Goal: Task Accomplishment & Management: Complete application form

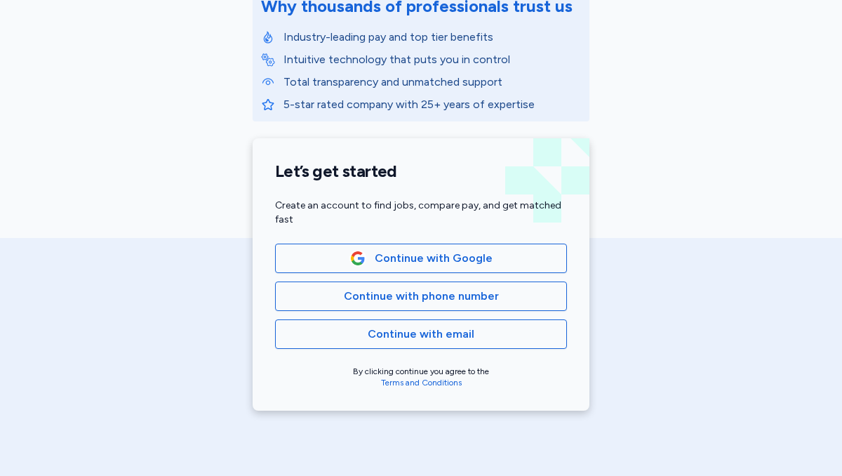
scroll to position [231, 0]
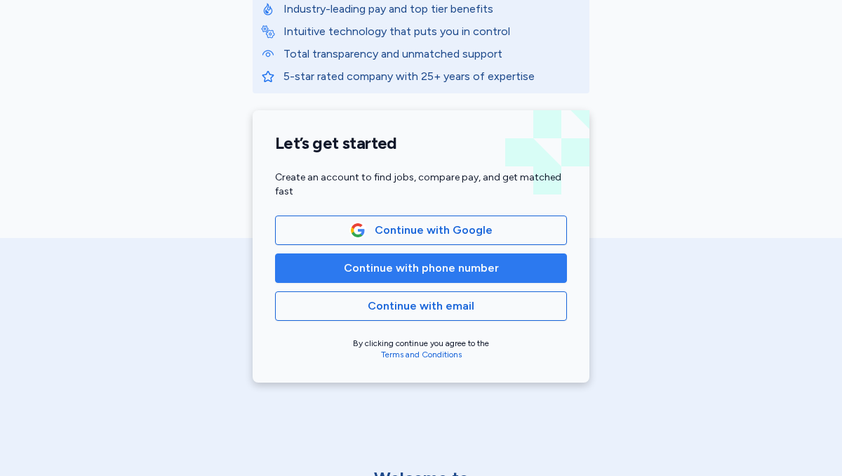
click at [401, 261] on span "Continue with phone number" at bounding box center [421, 268] width 155 height 17
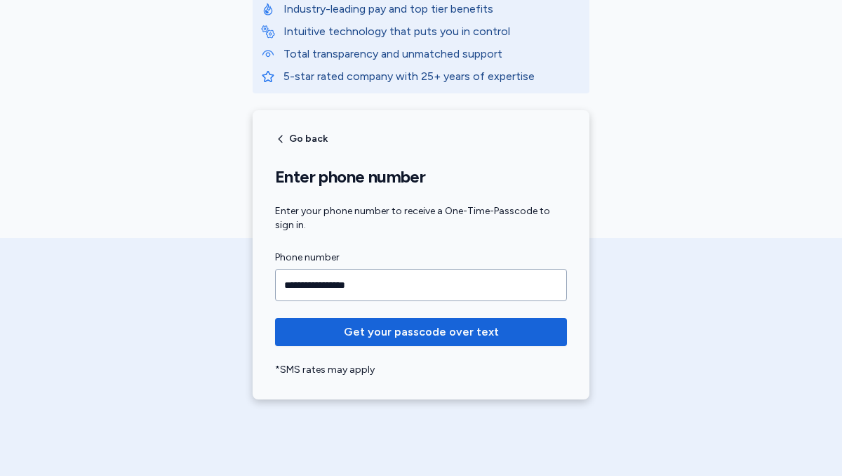
type input "**********"
click at [275, 318] on button "Get your passcode over text" at bounding box center [421, 332] width 292 height 28
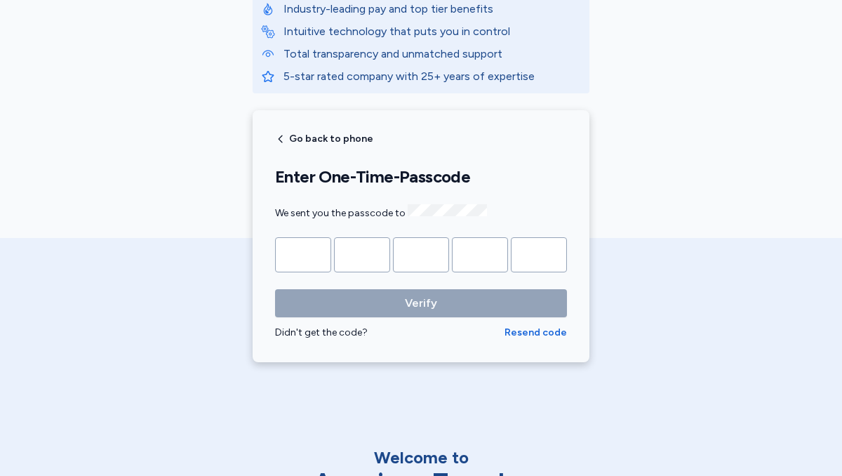
type input "*"
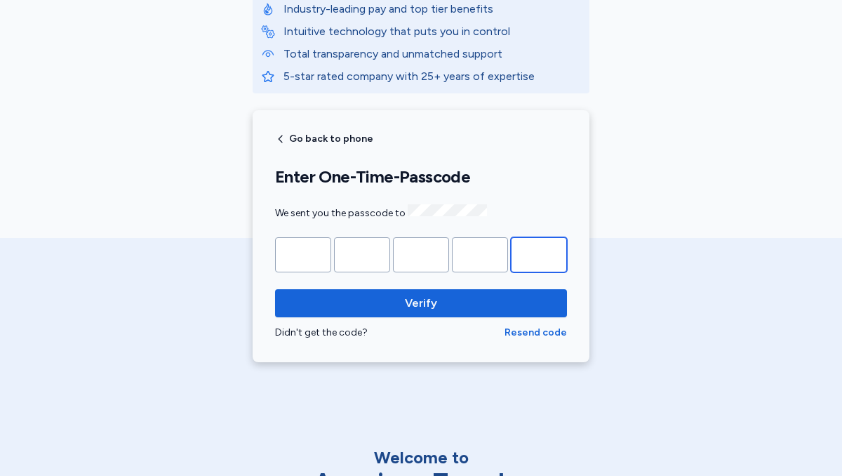
type input "*"
click at [275, 289] on button "Verify" at bounding box center [421, 303] width 292 height 28
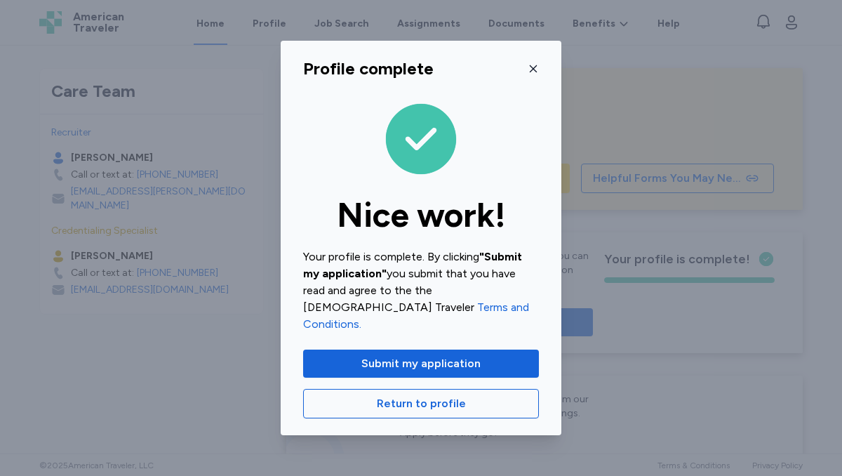
click at [530, 80] on button "button" at bounding box center [533, 69] width 11 height 22
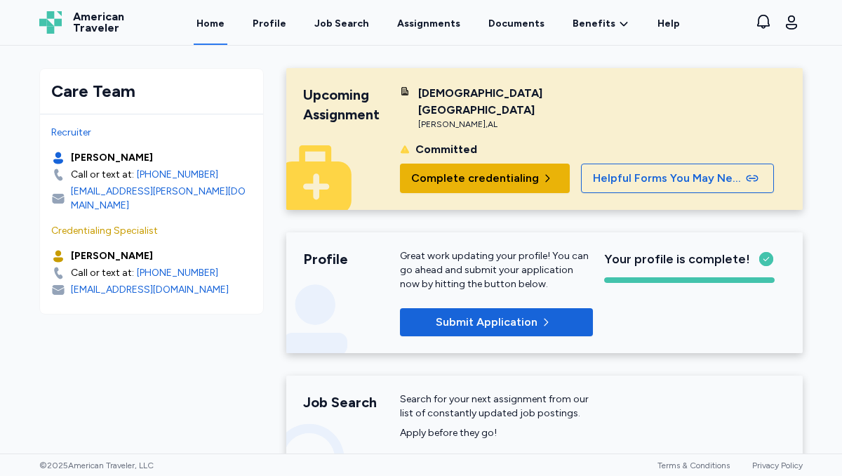
click at [493, 170] on button "Complete credentialing" at bounding box center [485, 177] width 170 height 29
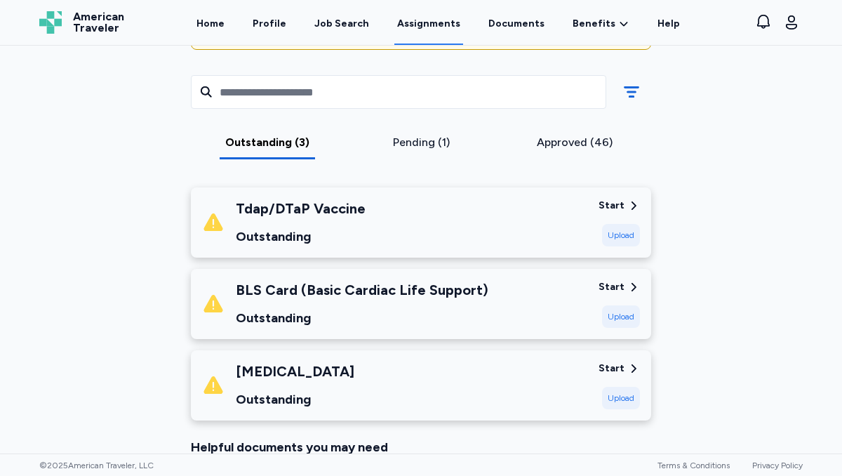
scroll to position [292, 0]
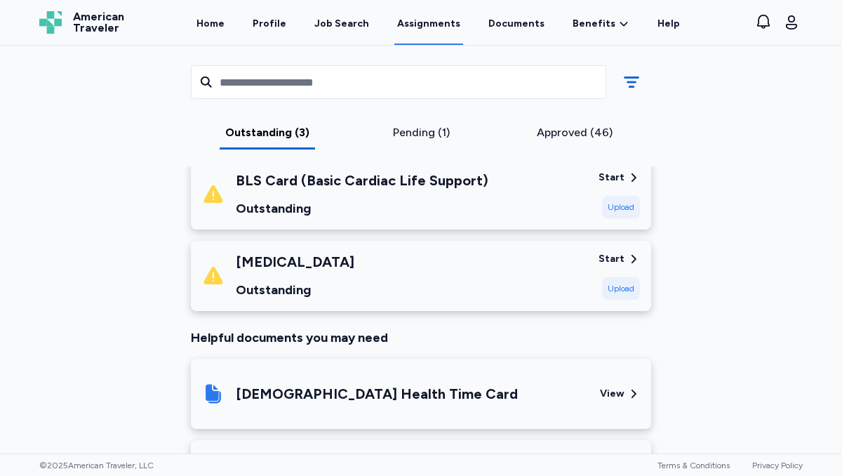
click at [426, 132] on div "Pending (1)" at bounding box center [421, 132] width 142 height 17
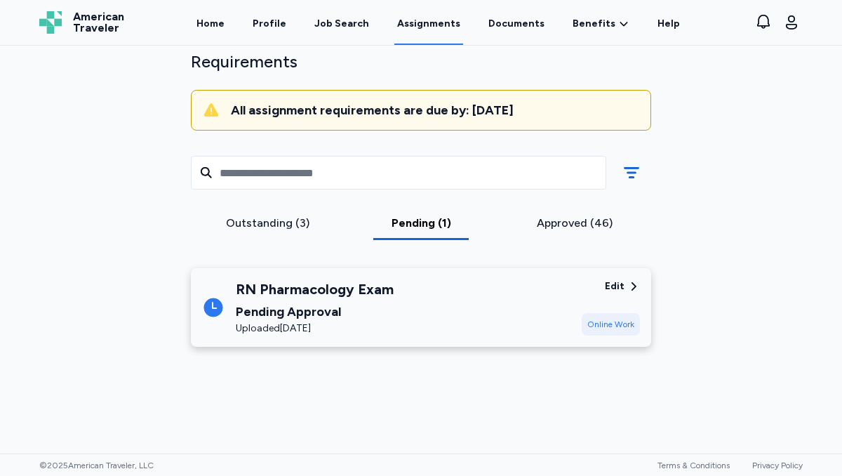
click at [251, 229] on div "Outstanding (3)" at bounding box center [267, 223] width 142 height 17
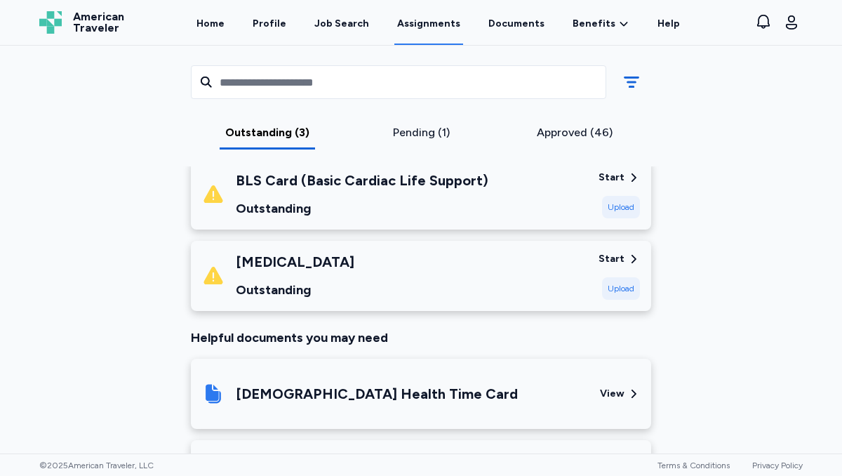
click at [620, 260] on div "Start" at bounding box center [612, 259] width 26 height 14
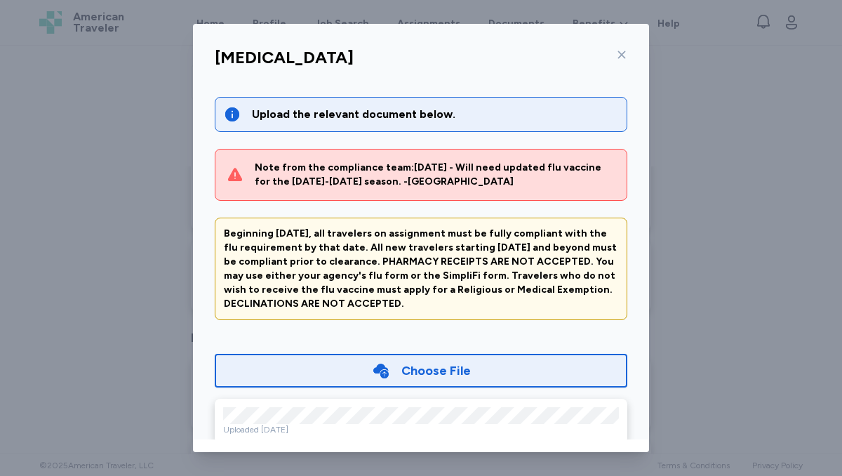
scroll to position [22, 0]
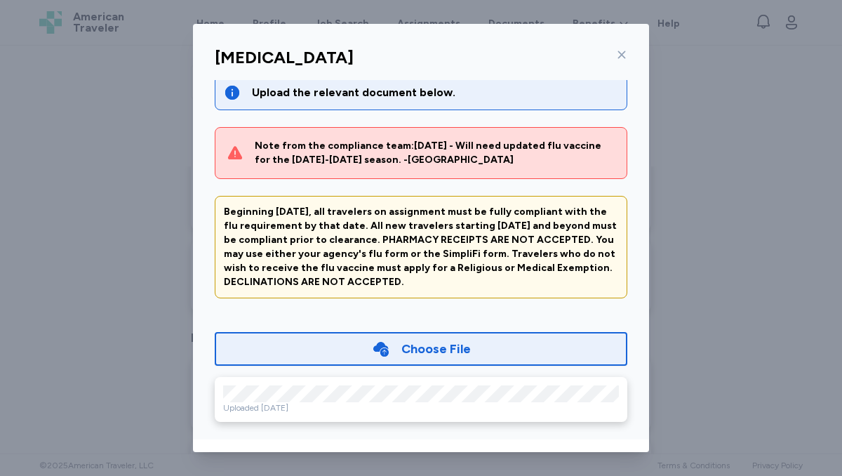
click at [399, 348] on div "Choose File" at bounding box center [421, 349] width 99 height 20
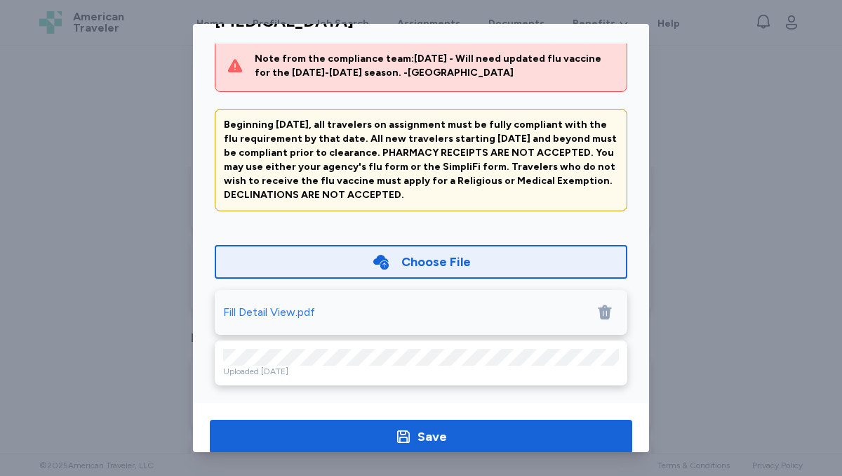
scroll to position [63, 0]
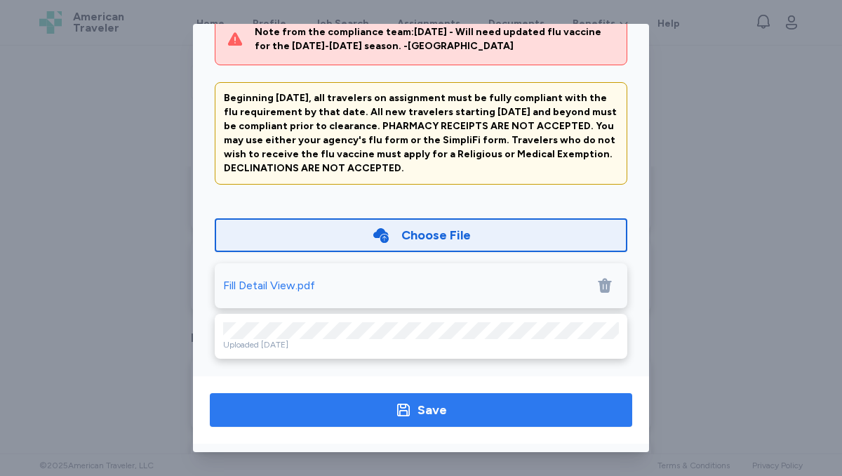
click at [430, 404] on div "Save" at bounding box center [431, 410] width 29 height 20
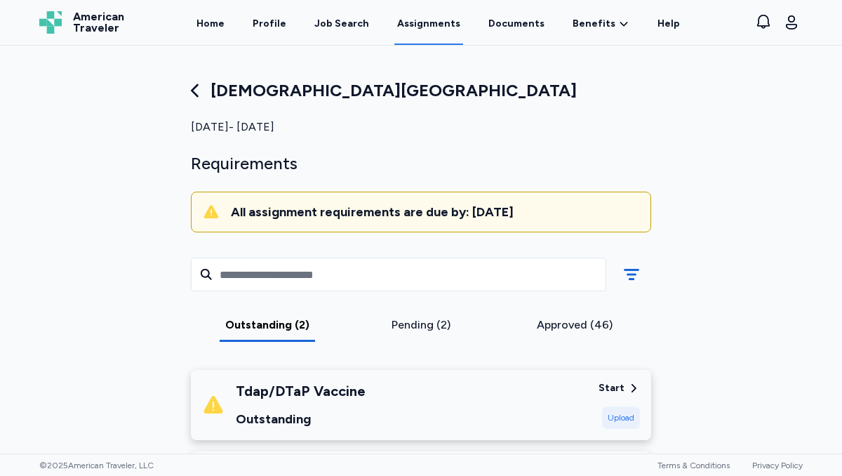
scroll to position [142, 0]
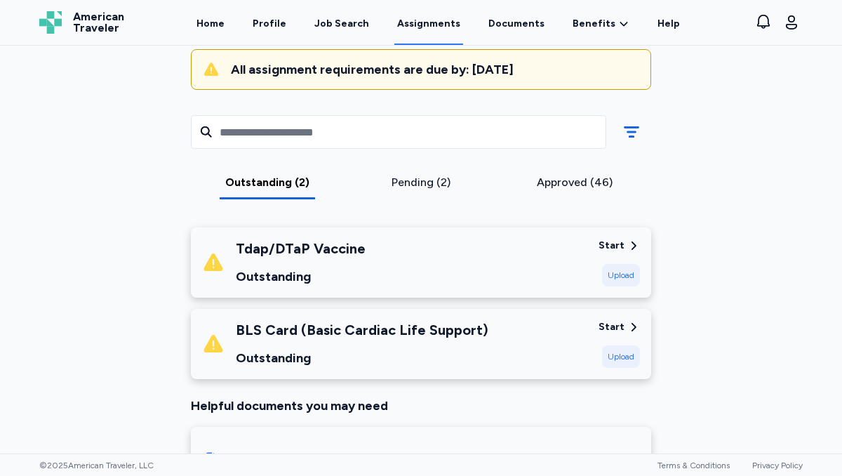
click at [580, 326] on div "BLS Card (Basic Cardiac Life Support) Outstanding" at bounding box center [394, 344] width 385 height 48
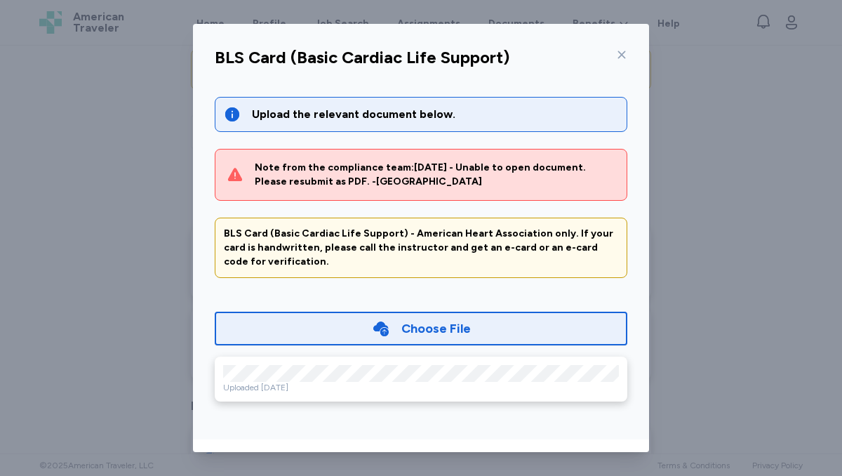
click at [432, 325] on div "Choose File" at bounding box center [435, 329] width 69 height 20
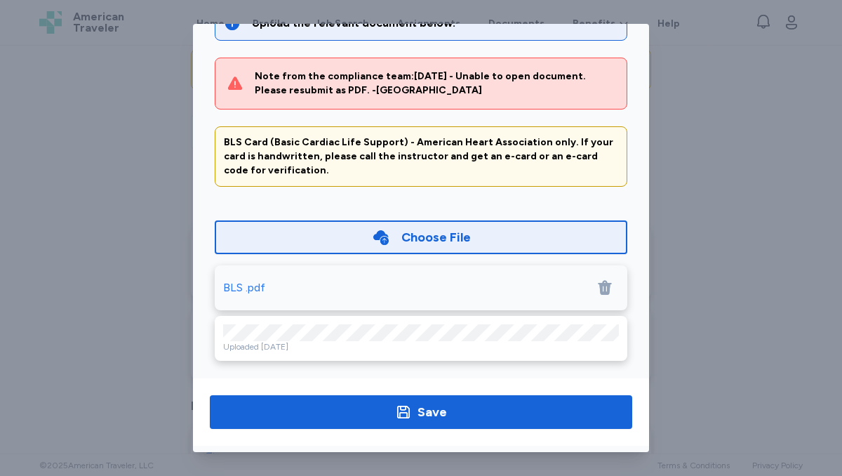
scroll to position [63, 0]
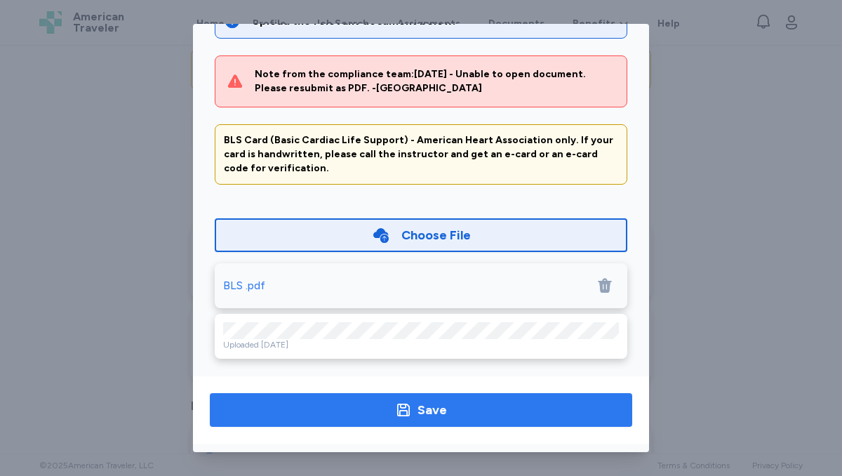
click at [406, 410] on icon "button" at bounding box center [403, 409] width 17 height 17
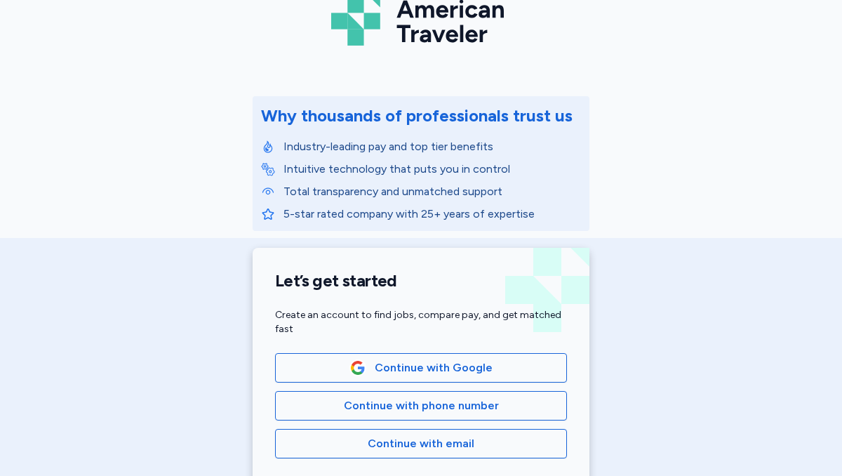
scroll to position [94, 0]
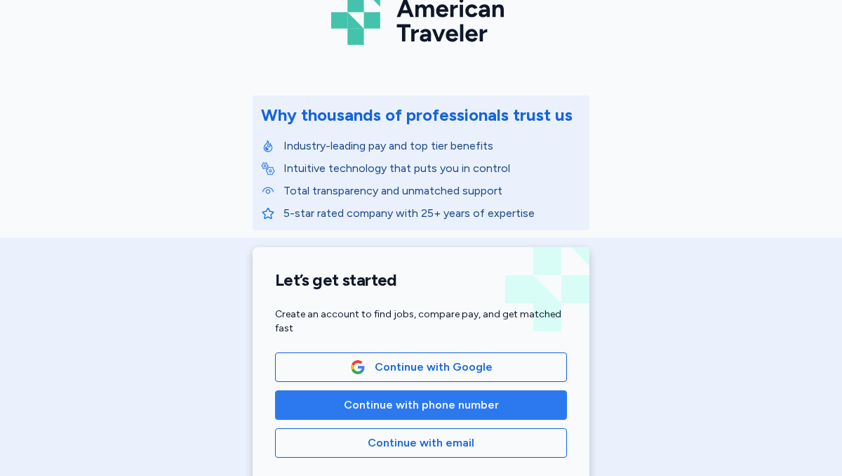
click at [425, 408] on span "Continue with phone number" at bounding box center [421, 404] width 155 height 17
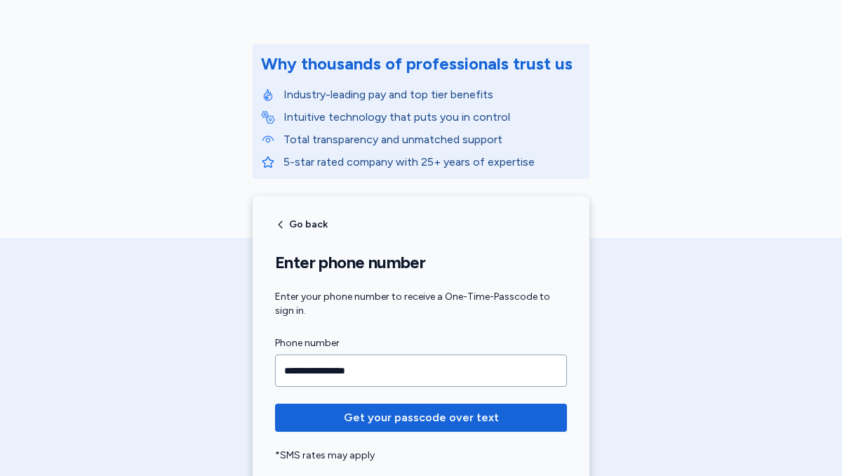
scroll to position [147, 0]
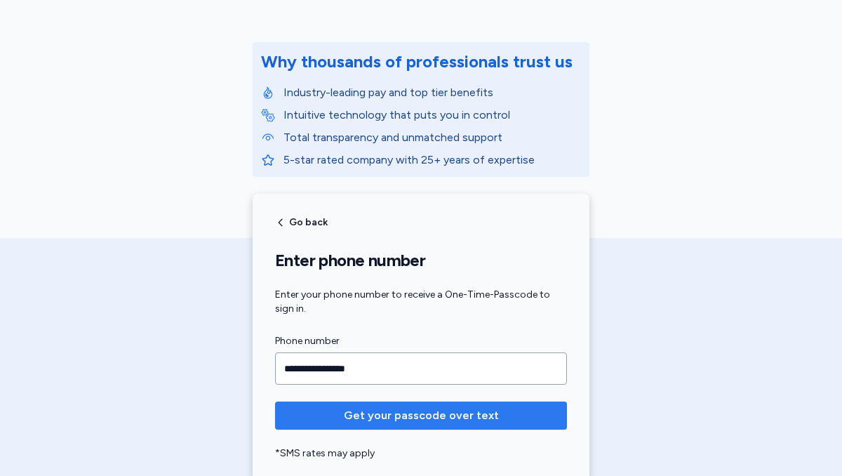
type input "**********"
click at [481, 422] on span "Get your passcode over text" at bounding box center [421, 415] width 155 height 17
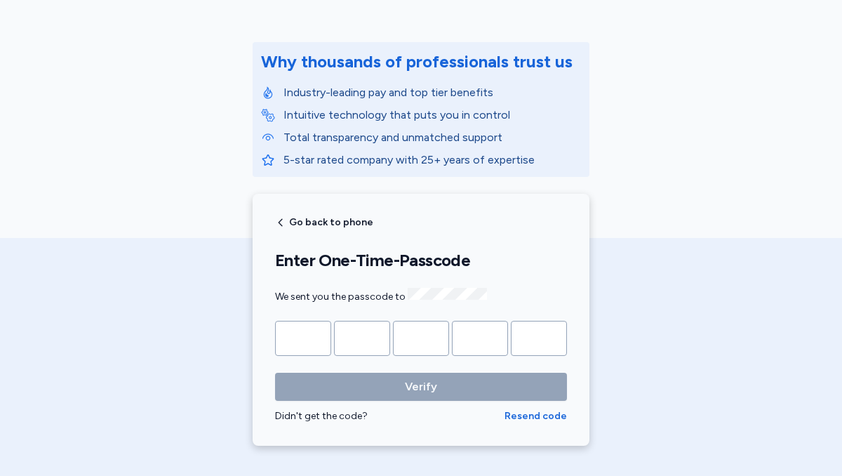
type input "*"
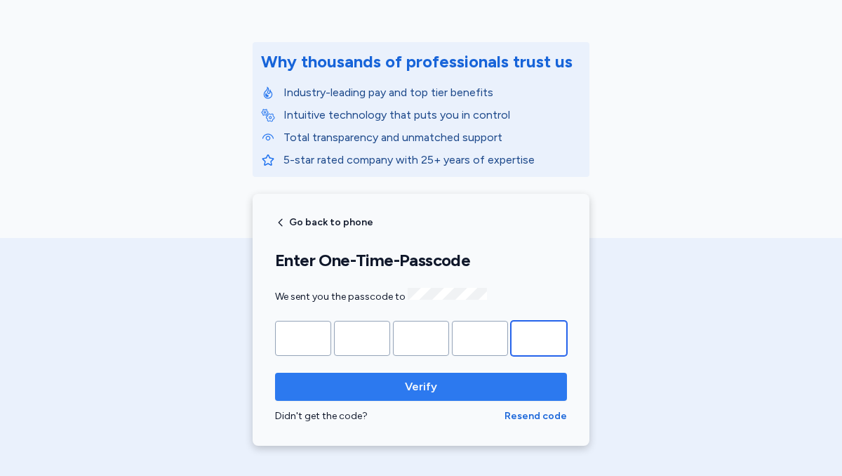
type input "*"
click at [488, 386] on span "Verify" at bounding box center [420, 386] width 269 height 17
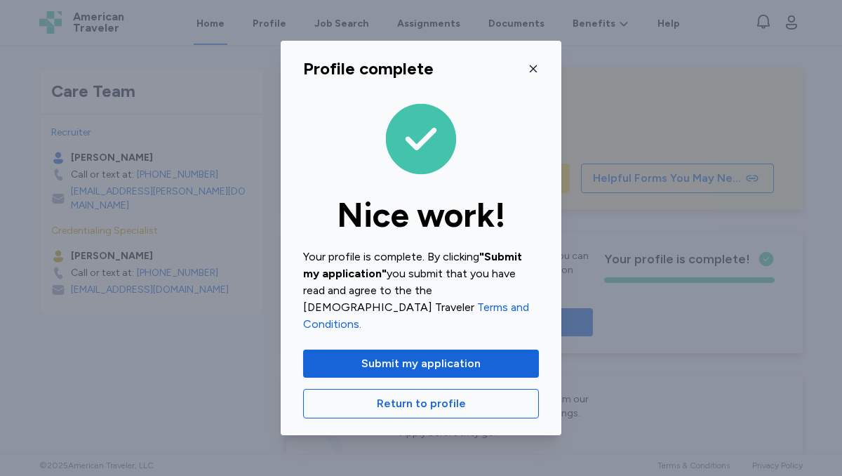
click at [533, 74] on icon "button" at bounding box center [533, 68] width 11 height 11
